Goal: Task Accomplishment & Management: Use online tool/utility

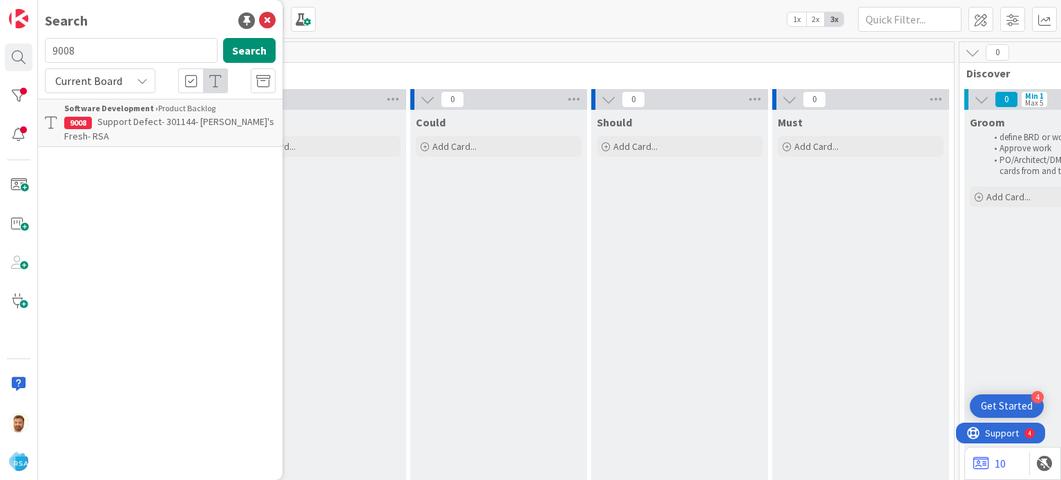
scroll to position [0, 553]
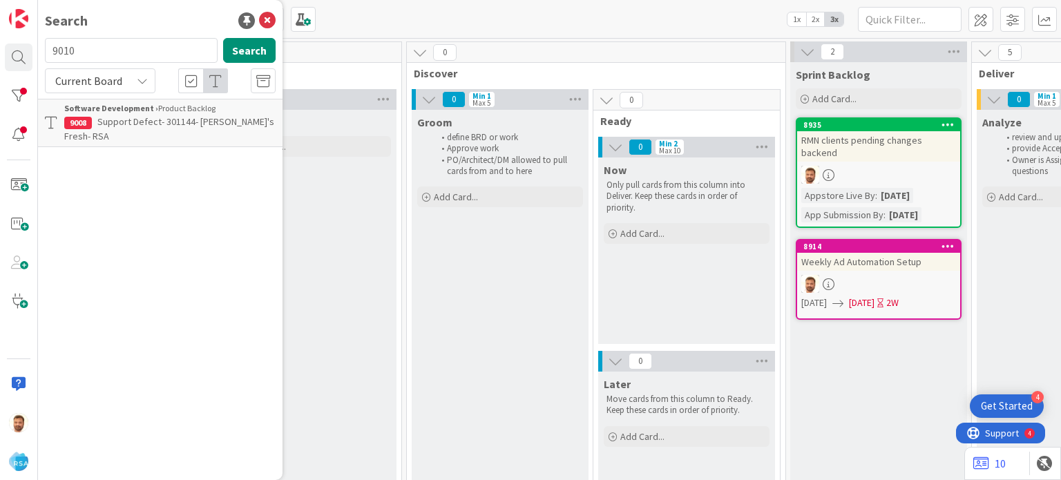
type input "9010"
click at [130, 124] on span "Support Maintenance - 301175- [PERSON_NAME]-RSA" at bounding box center [144, 128] width 160 height 27
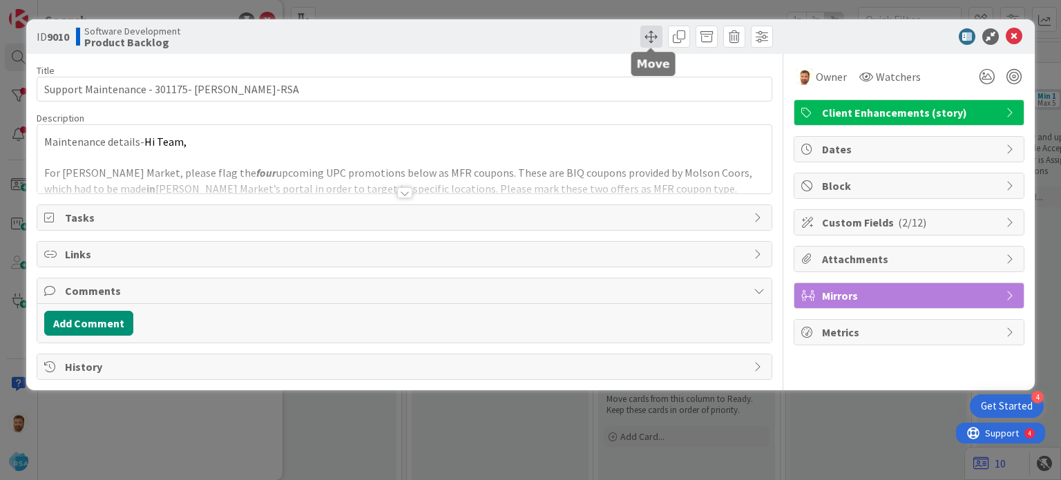
click at [649, 30] on span at bounding box center [651, 37] width 22 height 22
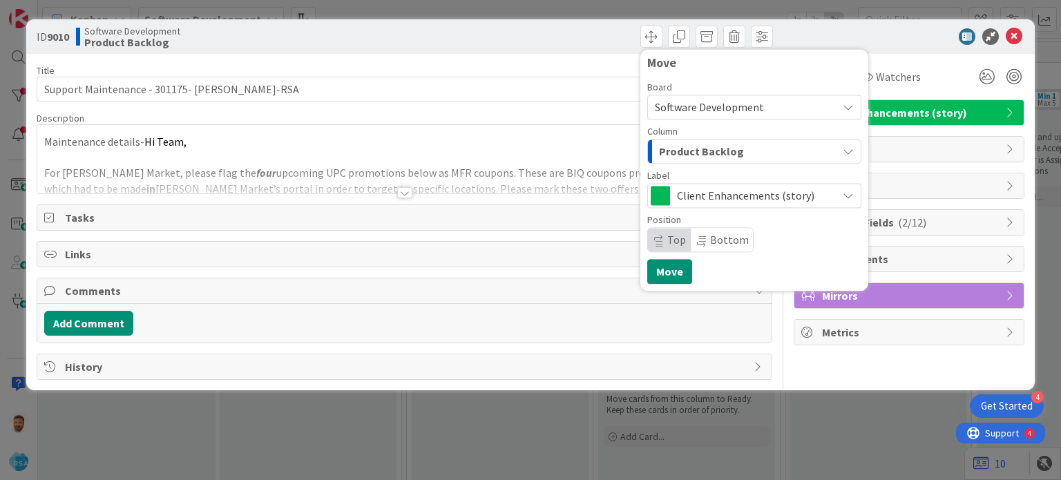
click at [674, 151] on span "Product Backlog" at bounding box center [701, 151] width 85 height 18
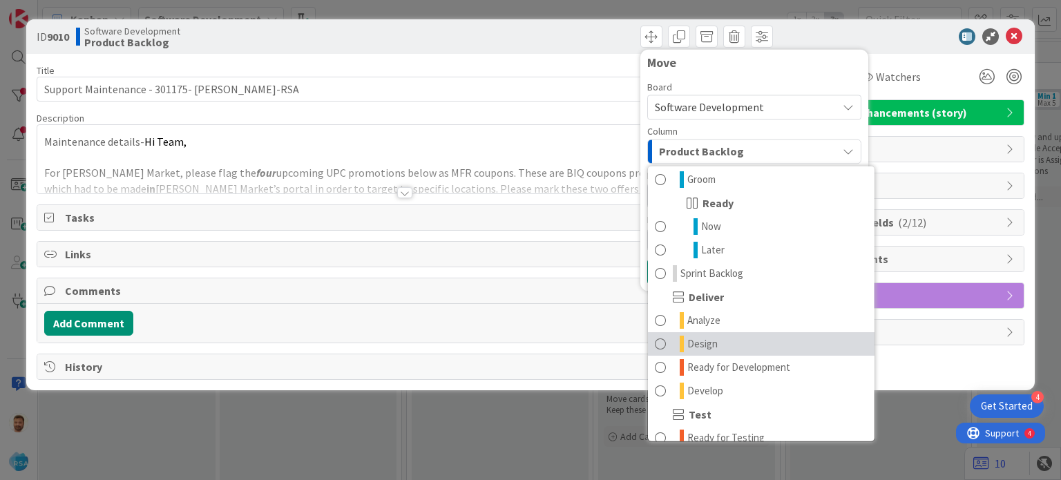
scroll to position [168, 0]
click at [723, 353] on link "Design" at bounding box center [761, 344] width 227 height 23
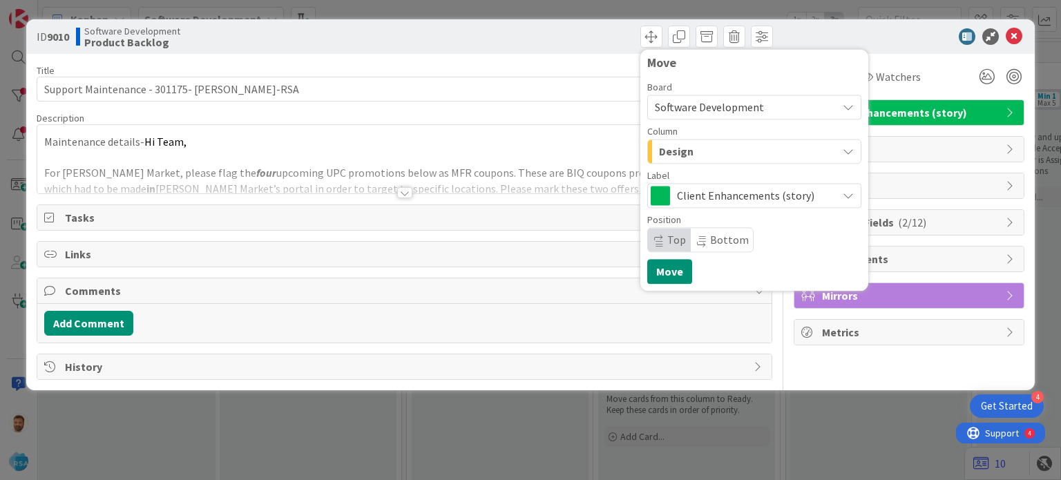
click at [689, 152] on span "Design" at bounding box center [676, 151] width 35 height 18
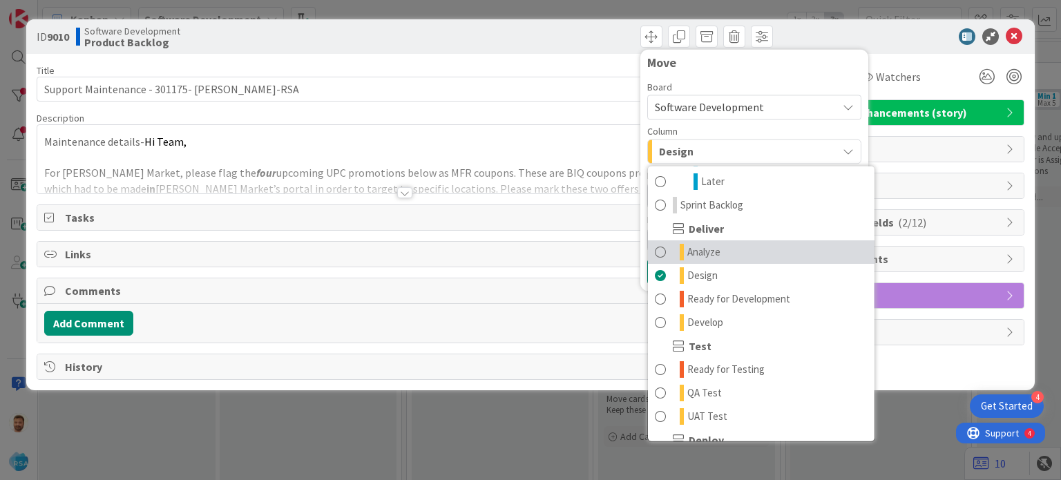
scroll to position [238, 0]
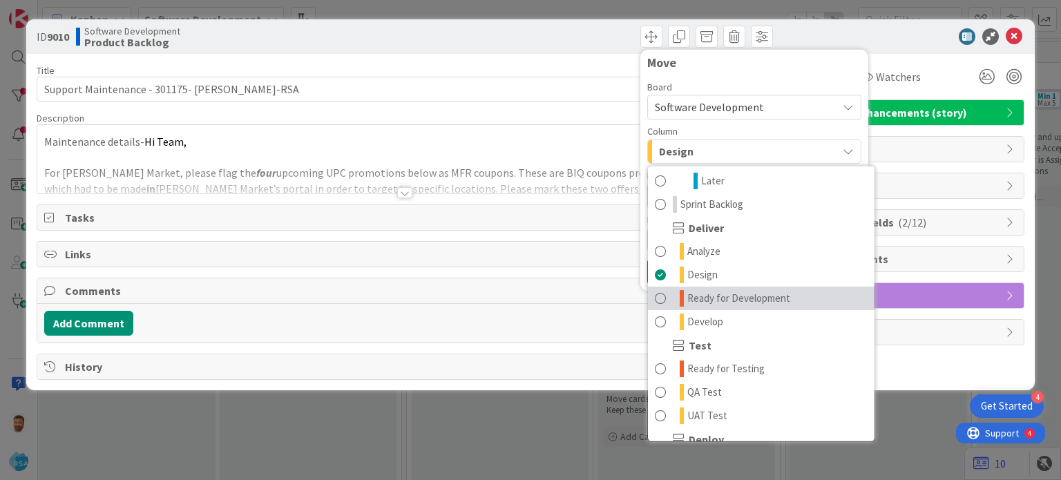
click at [727, 307] on link "Ready for Development" at bounding box center [761, 298] width 227 height 23
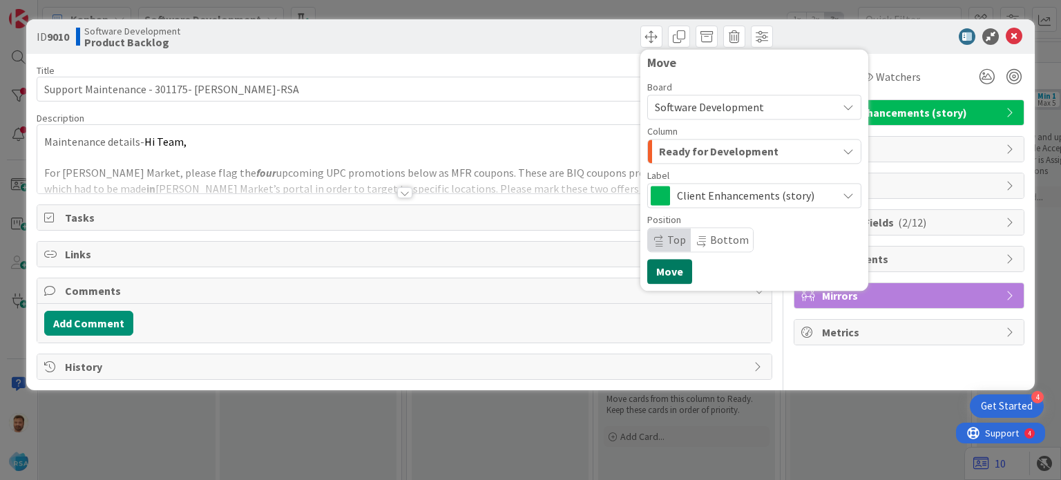
click at [661, 267] on button "Move" at bounding box center [669, 271] width 45 height 25
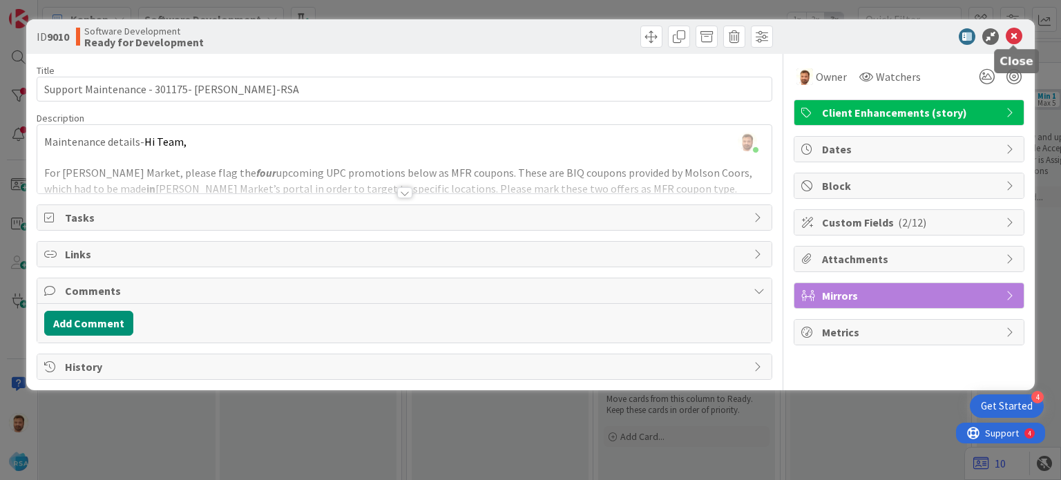
click at [1008, 42] on icon at bounding box center [1014, 36] width 17 height 17
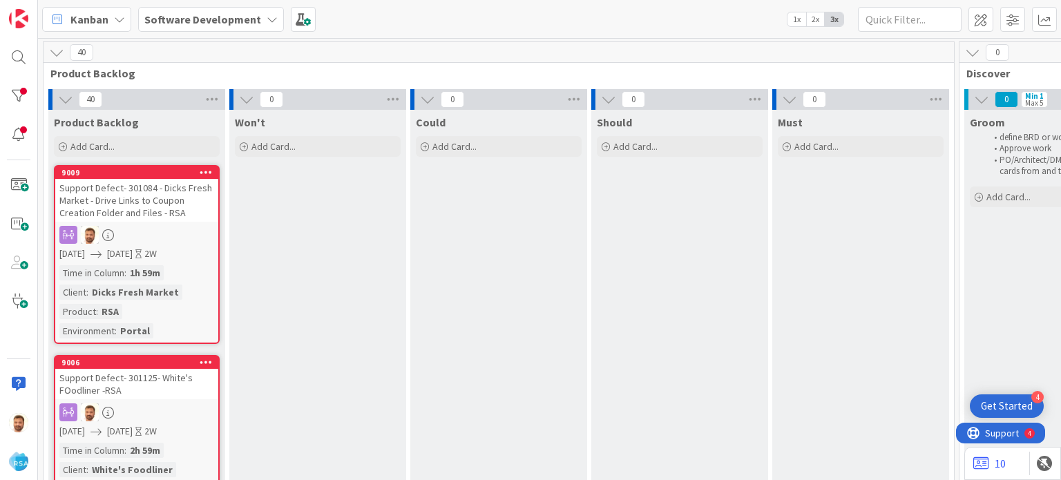
click at [152, 386] on div "Support Defect- 301125- White's FOodliner -RSA" at bounding box center [136, 384] width 163 height 30
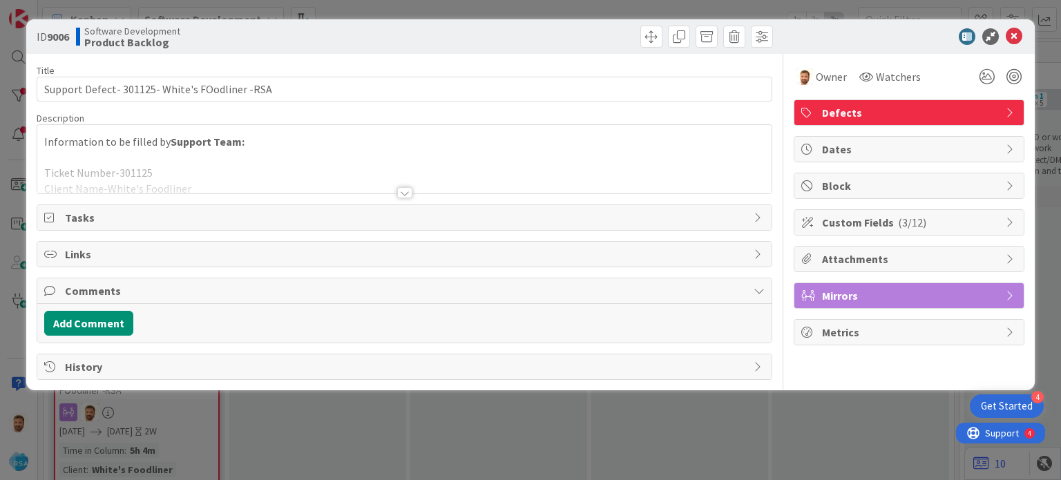
click at [403, 182] on div at bounding box center [404, 175] width 734 height 35
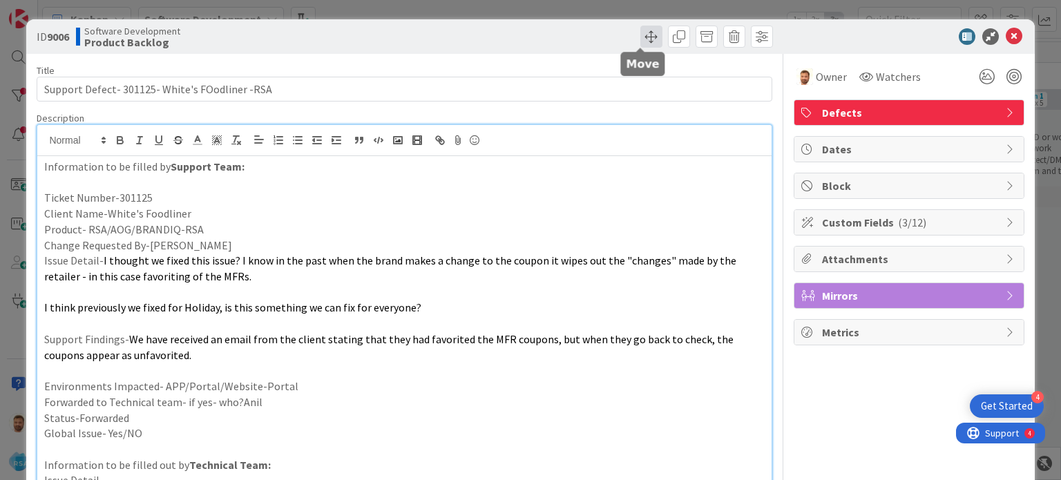
click at [640, 32] on span at bounding box center [651, 37] width 22 height 22
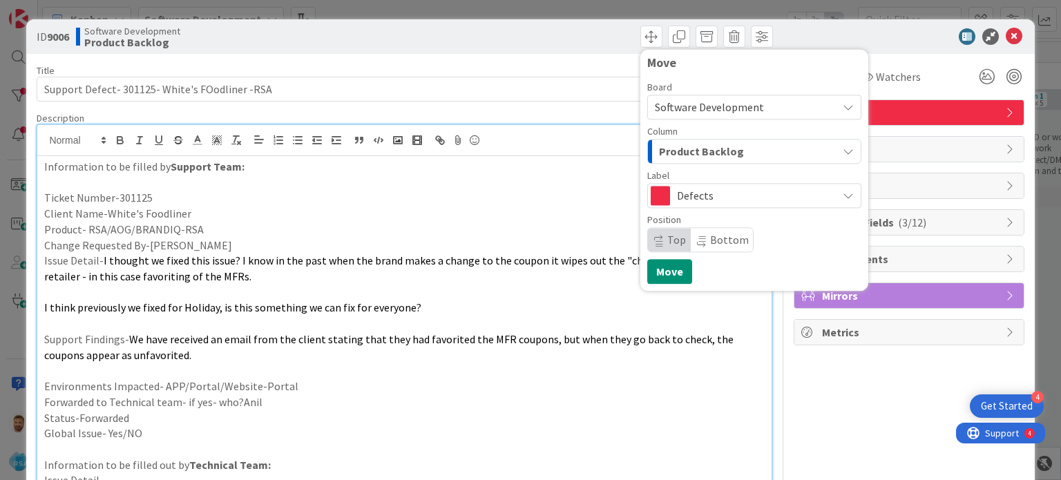
click at [674, 160] on span "Product Backlog" at bounding box center [701, 151] width 85 height 18
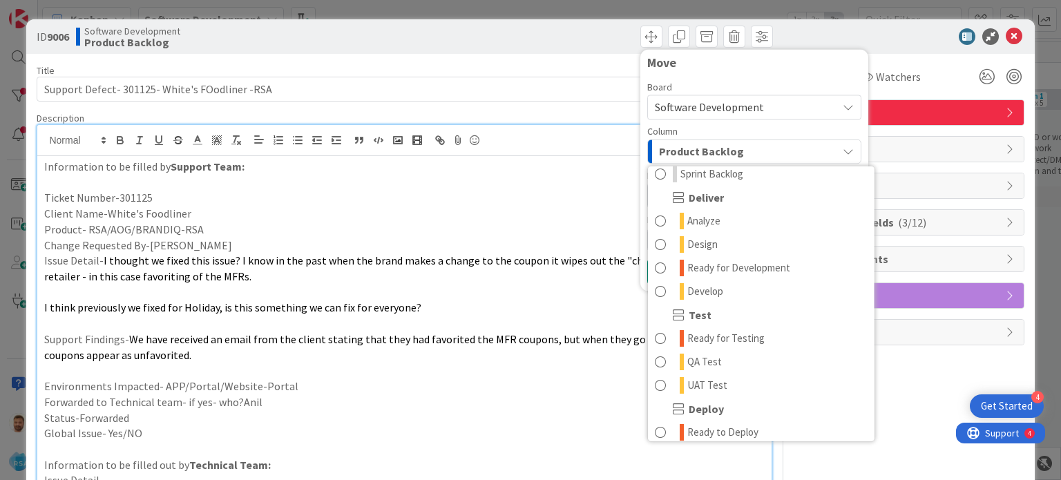
scroll to position [274, 0]
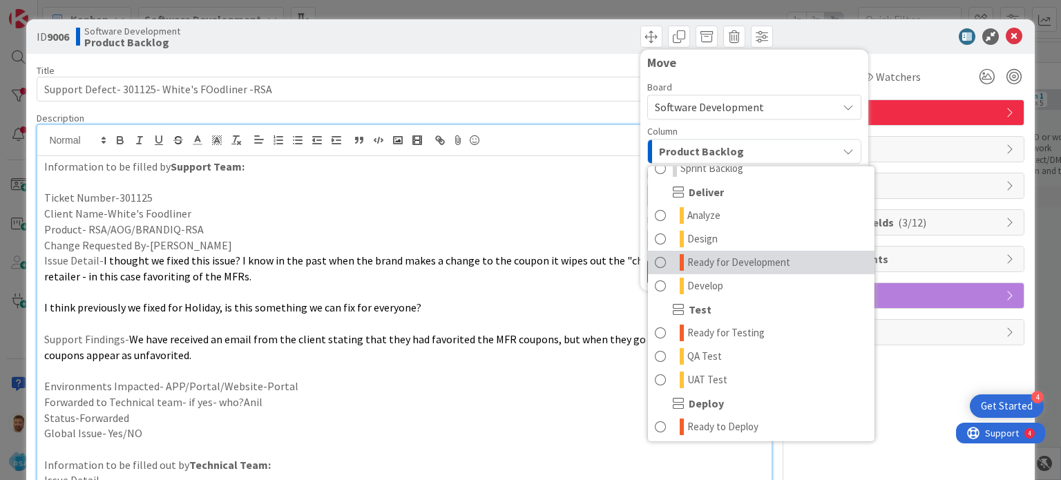
click at [728, 256] on span "Ready for Development" at bounding box center [738, 262] width 103 height 17
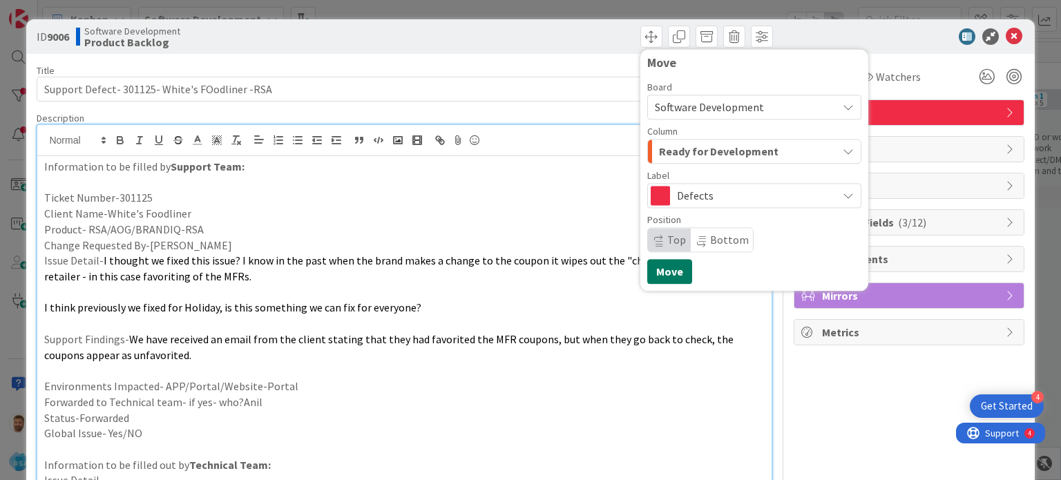
click at [650, 269] on button "Move" at bounding box center [669, 271] width 45 height 25
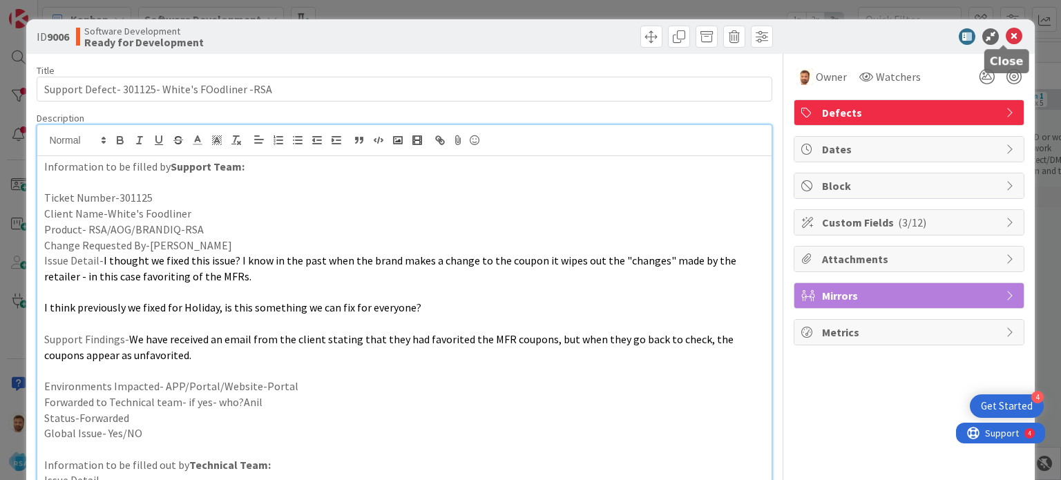
click at [1006, 30] on icon at bounding box center [1014, 36] width 17 height 17
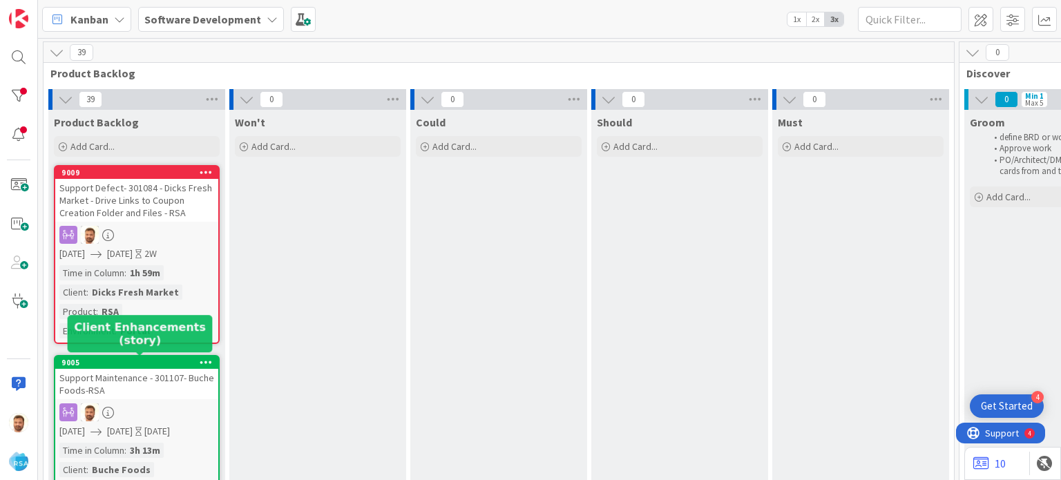
click at [170, 369] on div "Support Maintenance - 301107- Buche Foods-RSA" at bounding box center [136, 384] width 163 height 30
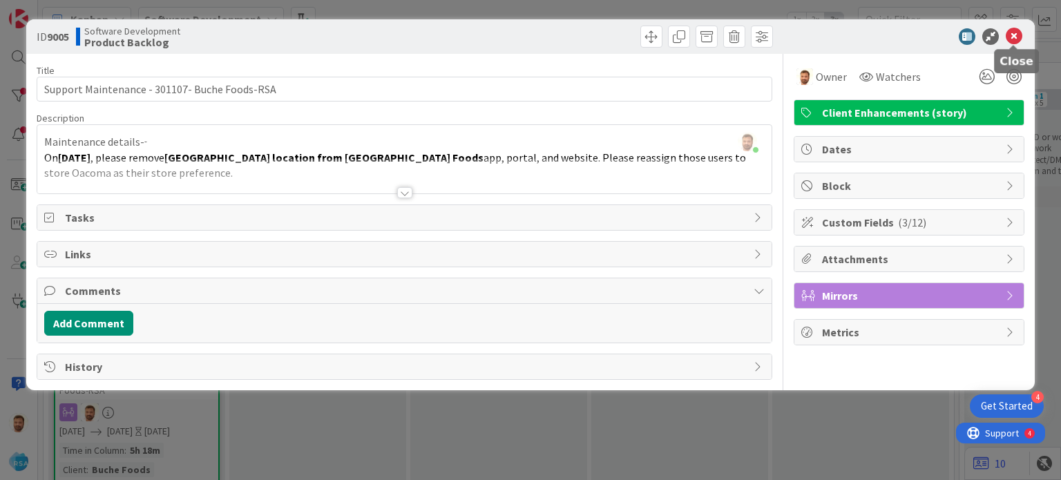
click at [1015, 32] on icon at bounding box center [1014, 36] width 17 height 17
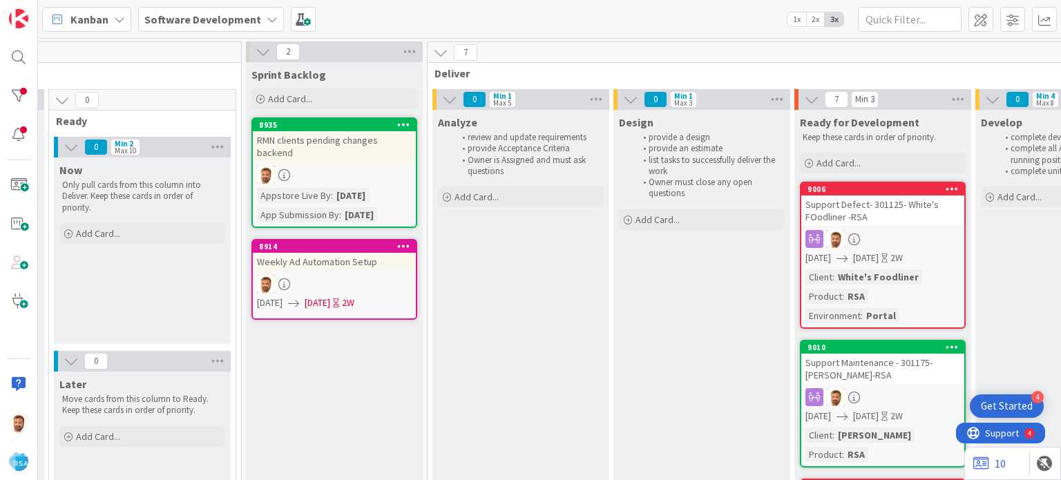
click at [866, 195] on div "Support Defect- 301125- White's FOodliner -RSA" at bounding box center [882, 210] width 163 height 30
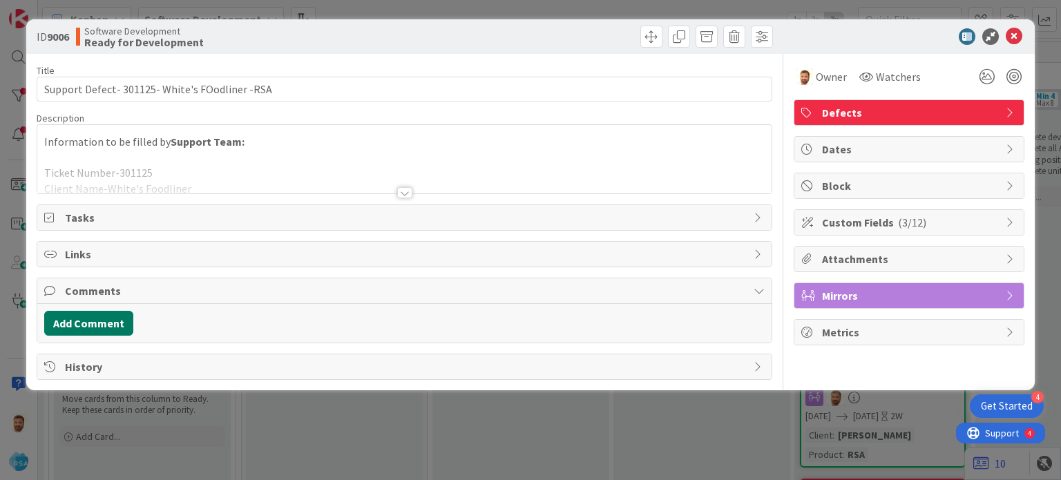
click at [105, 320] on button "Add Comment" at bounding box center [88, 323] width 89 height 25
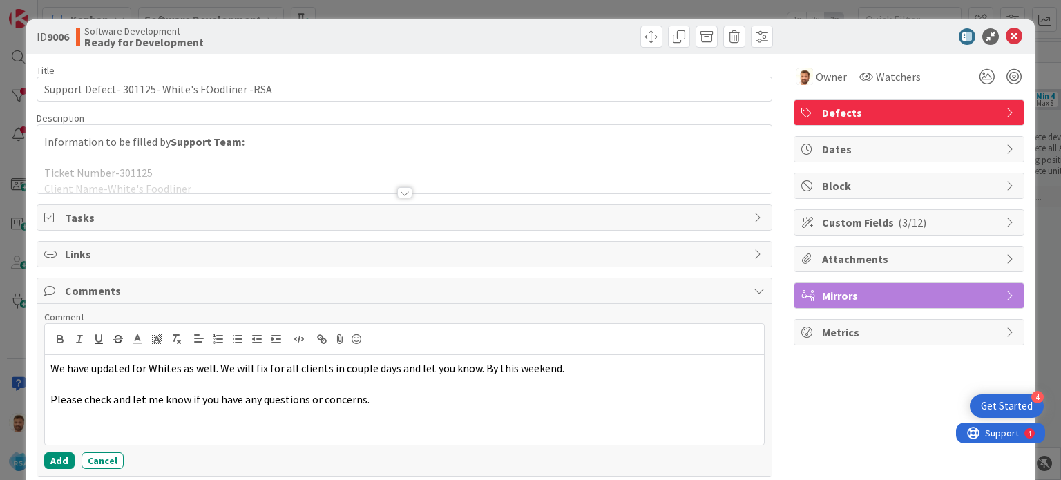
click at [58, 442] on div "We have updated for Whites as well. We will fix for all clients in couple days …" at bounding box center [404, 400] width 718 height 90
click at [55, 453] on button "Add" at bounding box center [59, 460] width 30 height 17
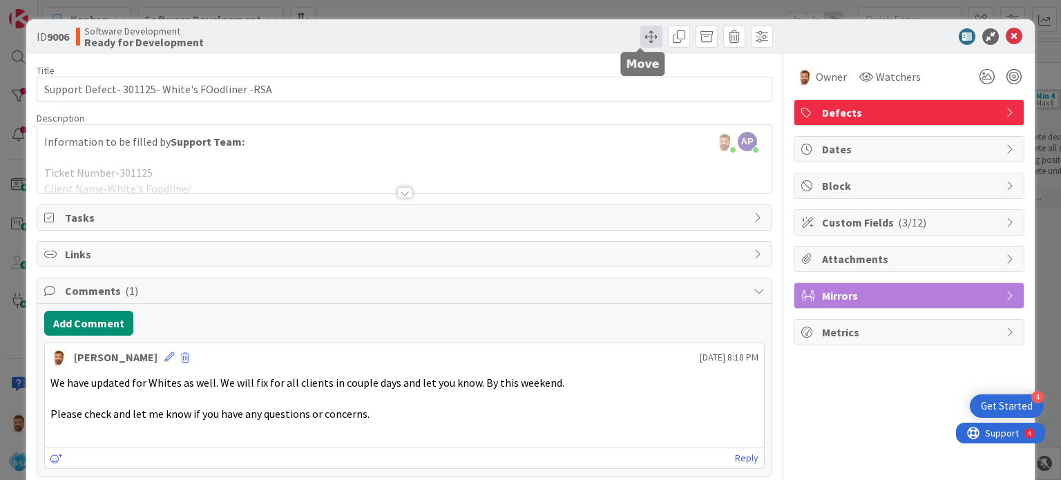
click at [644, 35] on span at bounding box center [651, 37] width 22 height 22
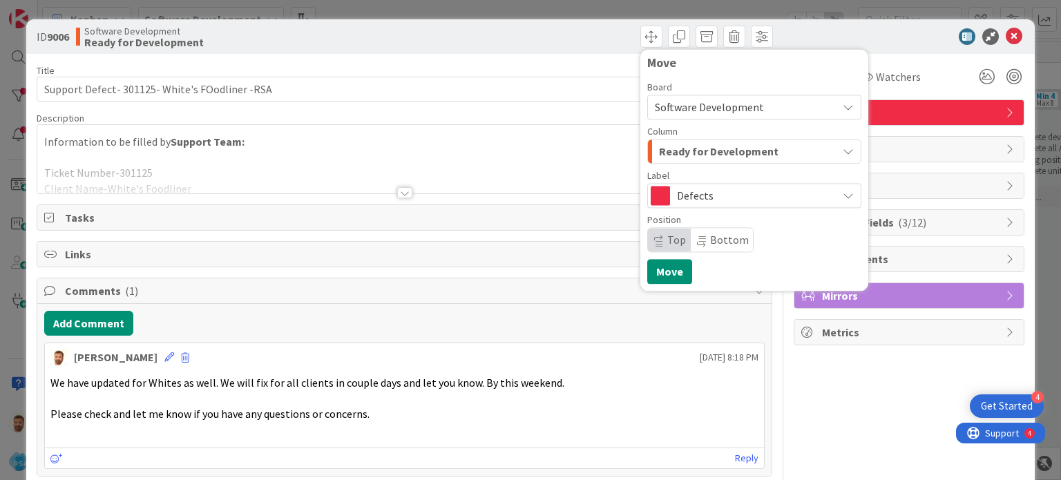
click at [662, 140] on button "Ready for Development" at bounding box center [754, 151] width 214 height 25
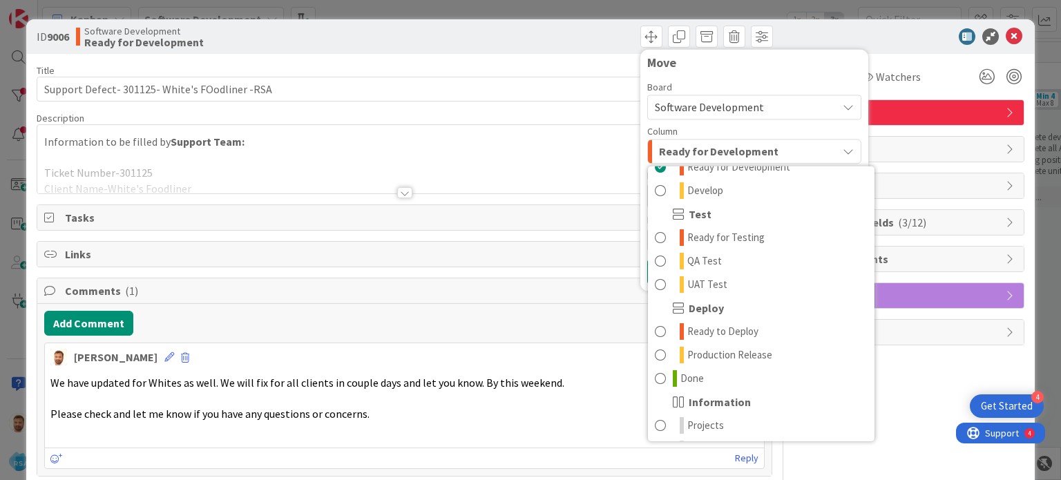
scroll to position [393, 0]
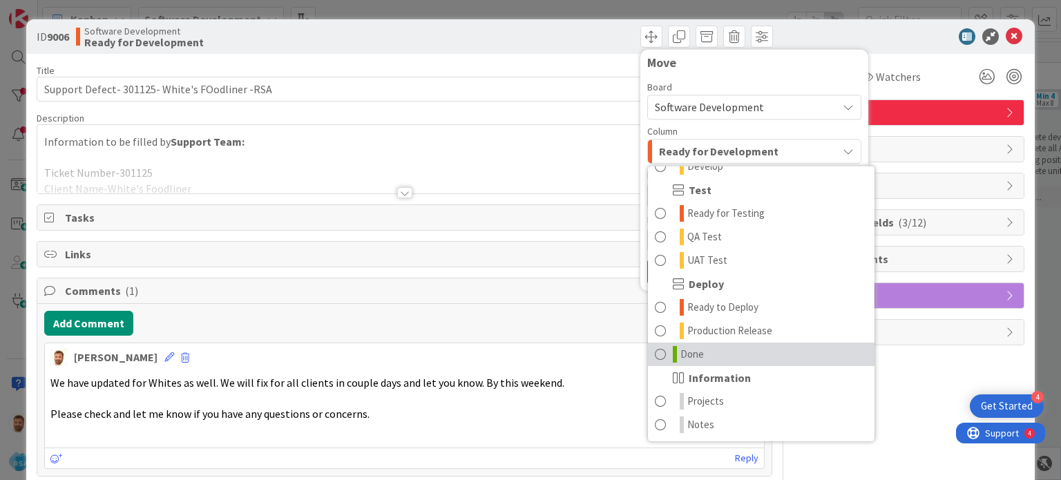
click at [655, 352] on span at bounding box center [660, 354] width 11 height 17
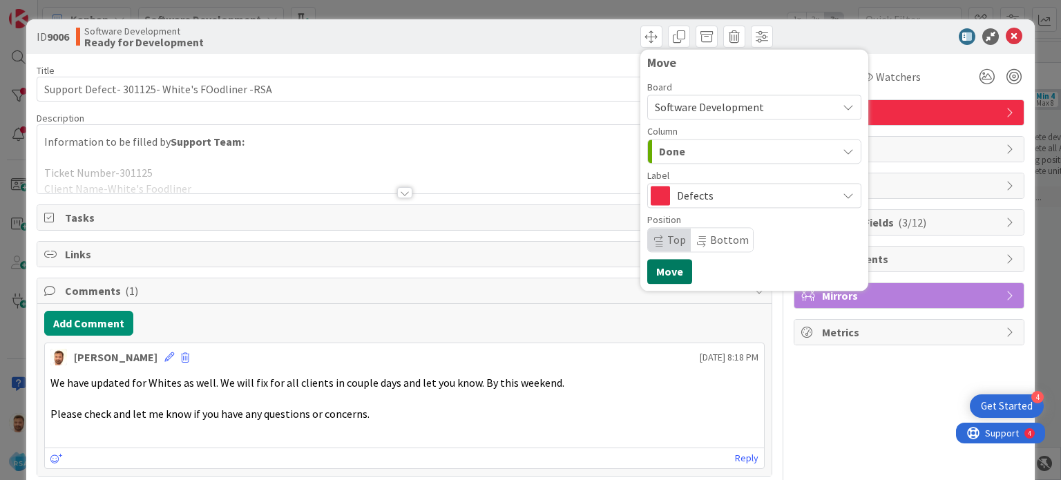
click at [647, 263] on button "Move" at bounding box center [669, 271] width 45 height 25
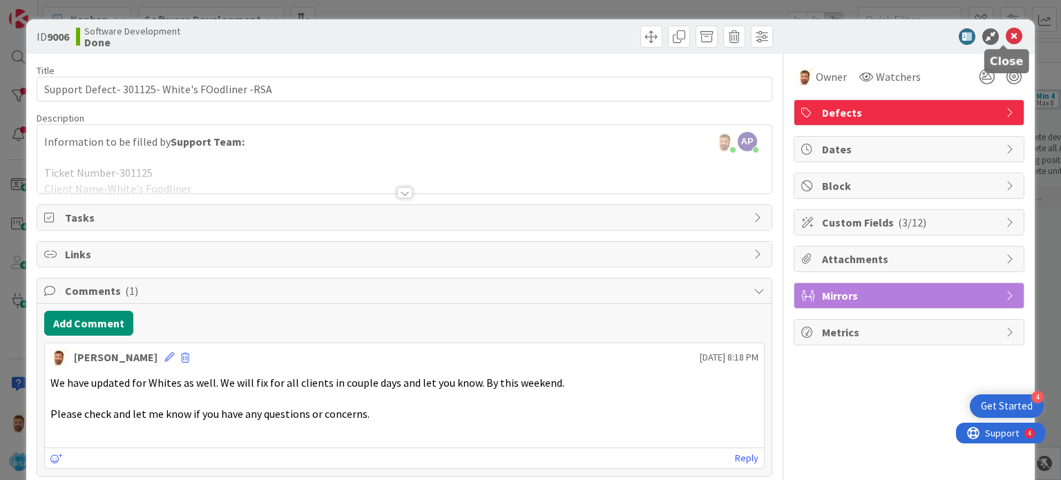
click at [1006, 41] on icon at bounding box center [1014, 36] width 17 height 17
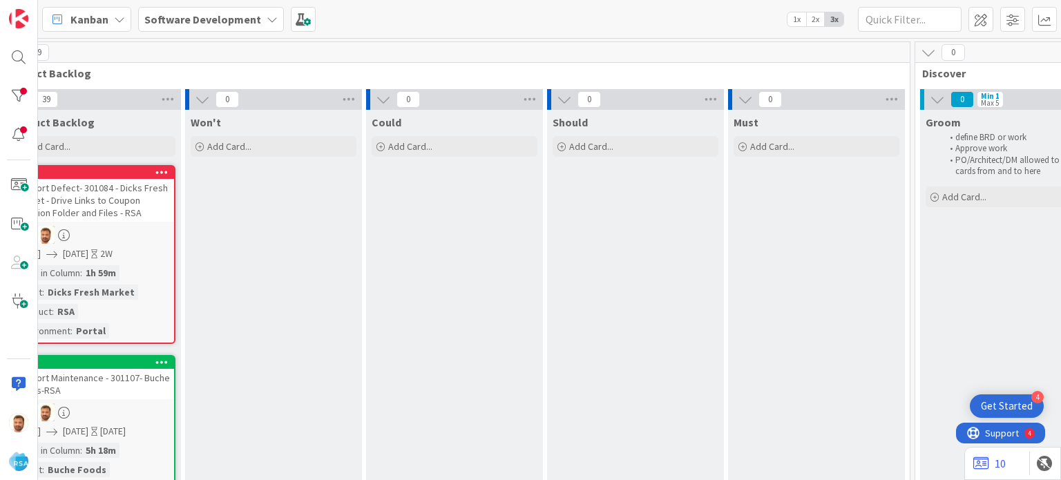
scroll to position [0, 30]
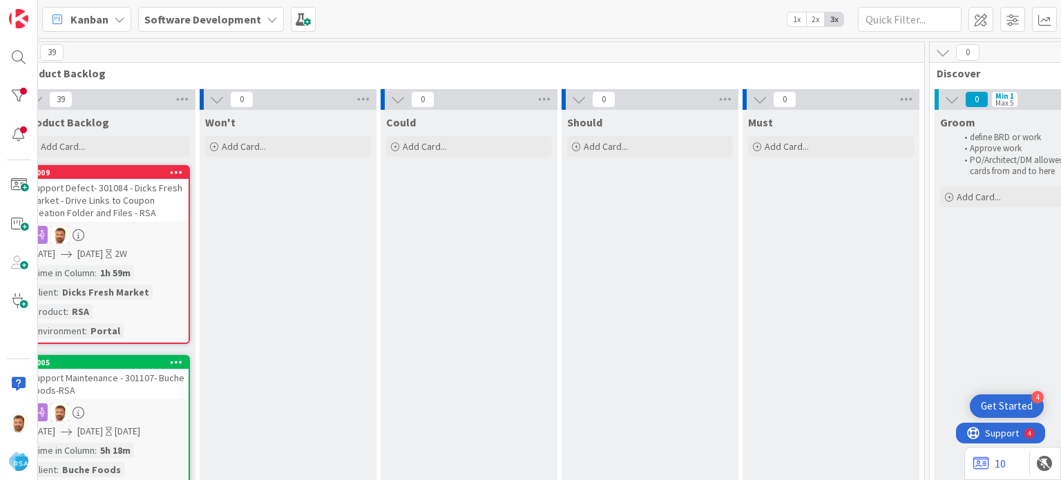
click at [153, 379] on div "Support Maintenance - 301107- Buche Foods-RSA" at bounding box center [107, 384] width 163 height 30
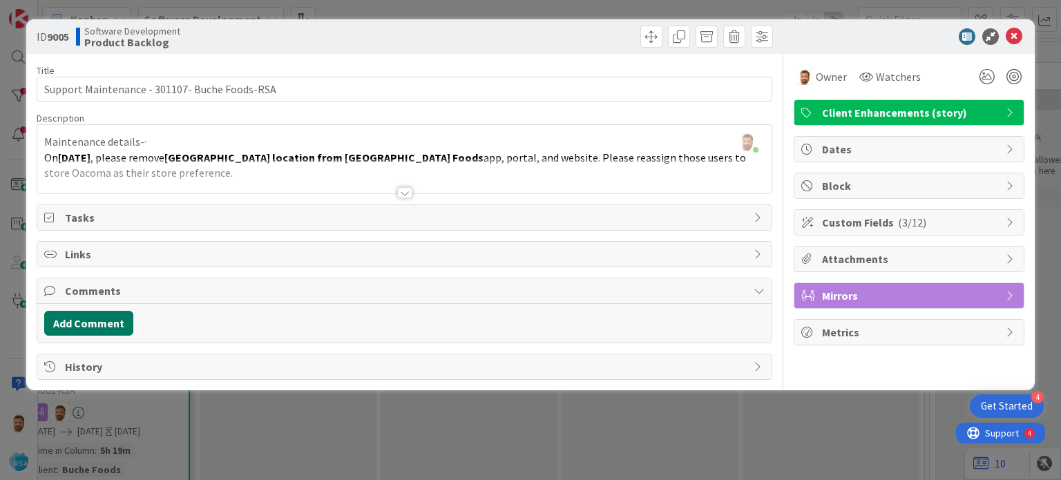
click at [111, 322] on button "Add Comment" at bounding box center [88, 323] width 89 height 25
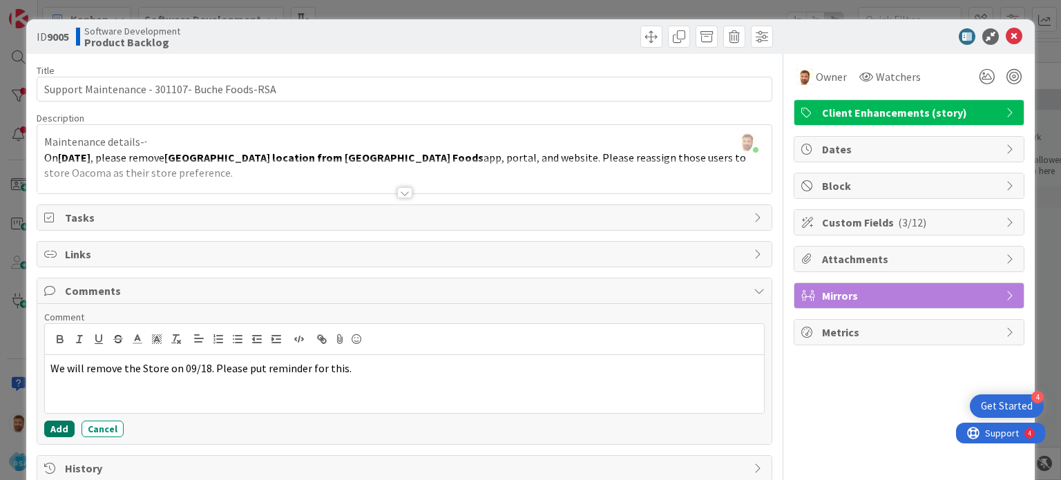
click at [65, 423] on button "Add" at bounding box center [59, 429] width 30 height 17
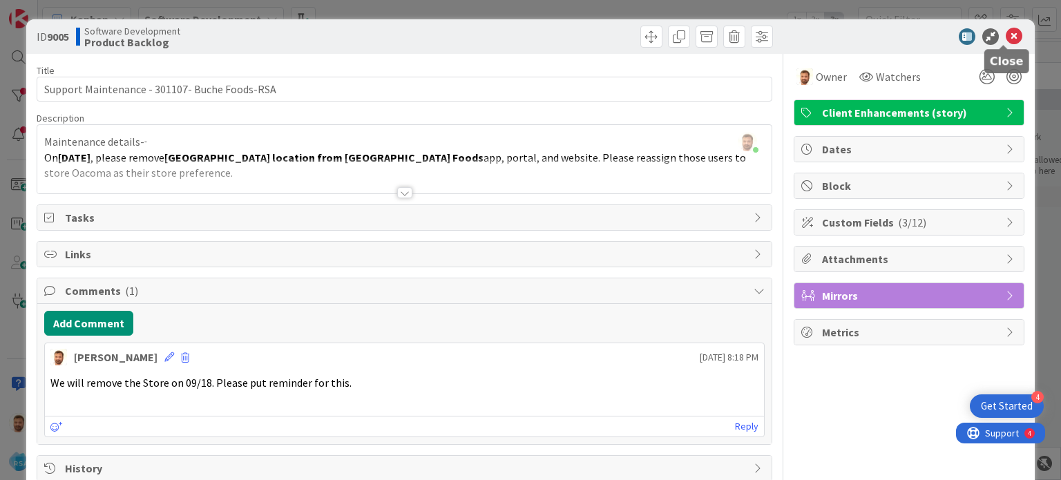
click at [1006, 31] on icon at bounding box center [1014, 36] width 17 height 17
